Goal: Task Accomplishment & Management: Manage account settings

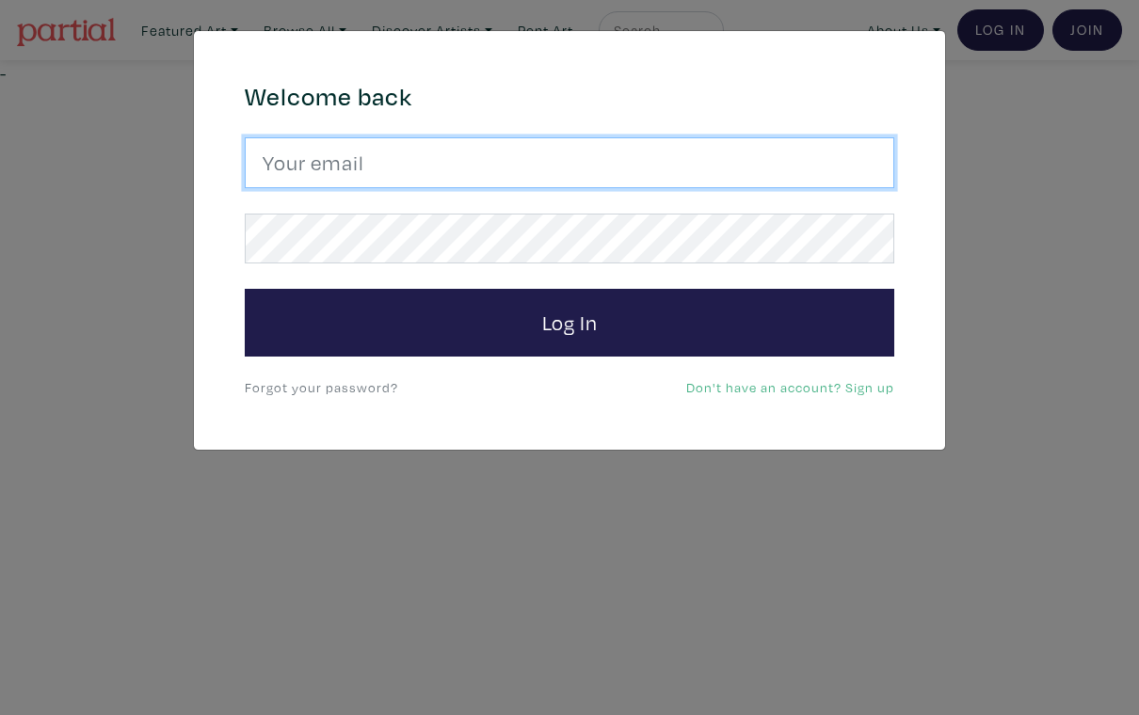
click at [757, 172] on input "email" at bounding box center [569, 162] width 649 height 51
type input "dgeley@gmail.com"
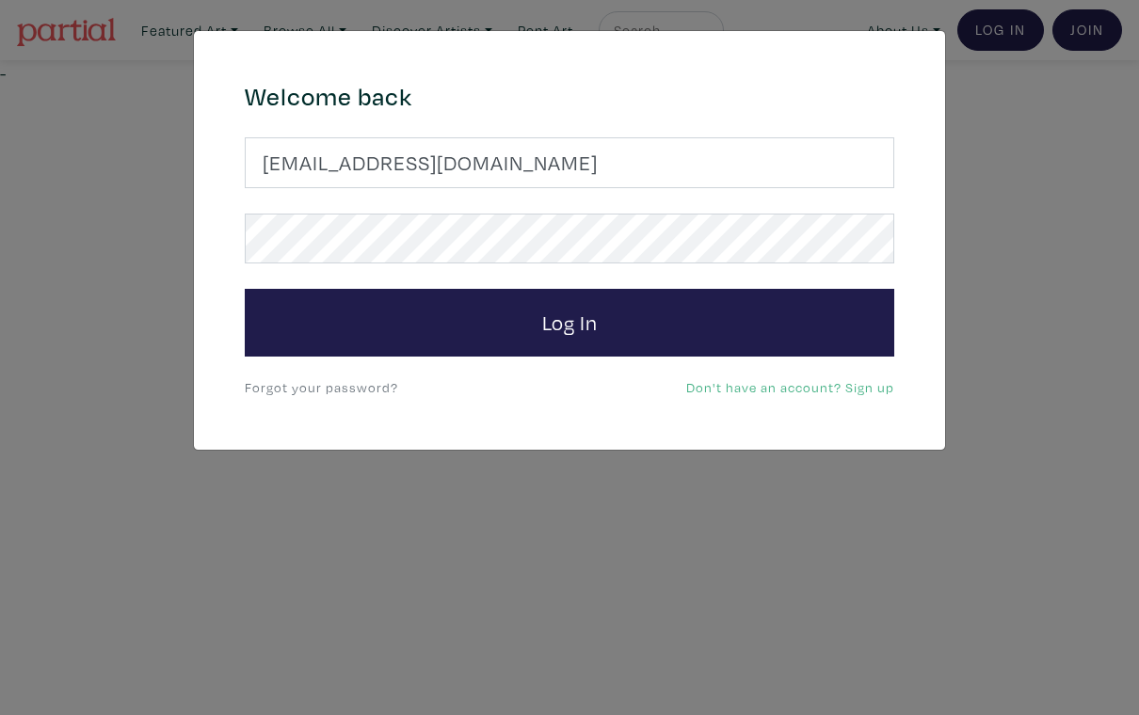
click at [569, 322] on button "Log In" at bounding box center [569, 323] width 649 height 68
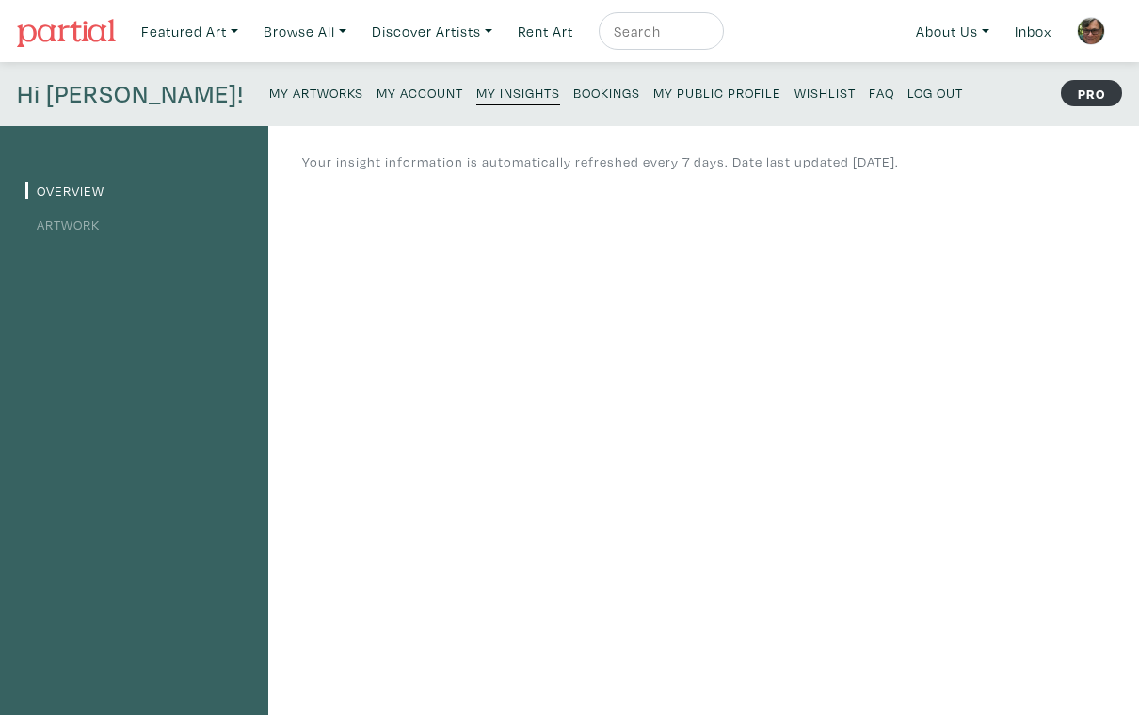
click at [137, 384] on div "Overview Artwork" at bounding box center [134, 634] width 268 height 1017
click at [907, 96] on small "Log Out" at bounding box center [935, 93] width 56 height 18
